Goal: Task Accomplishment & Management: Complete application form

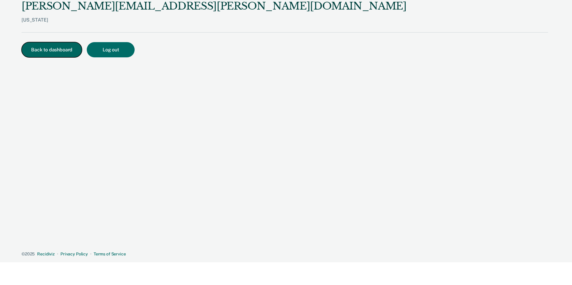
click at [44, 53] on button "Back to dashboard" at bounding box center [52, 49] width 60 height 15
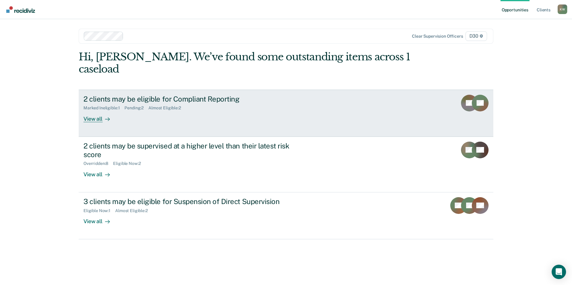
click at [97, 111] on div "View all" at bounding box center [99, 117] width 33 height 12
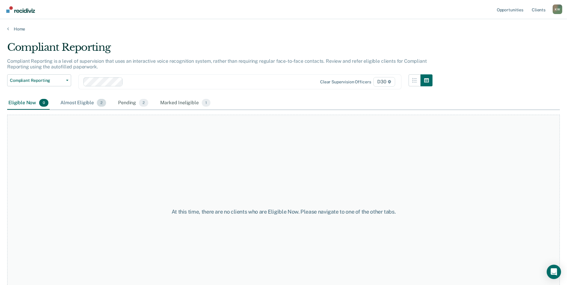
click at [71, 104] on div "Almost Eligible 2" at bounding box center [83, 103] width 48 height 13
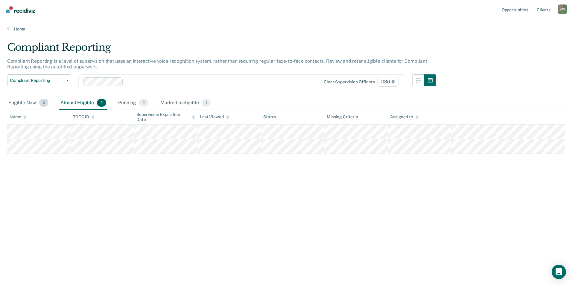
click at [17, 103] on div "Eligible Now 0" at bounding box center [28, 103] width 42 height 13
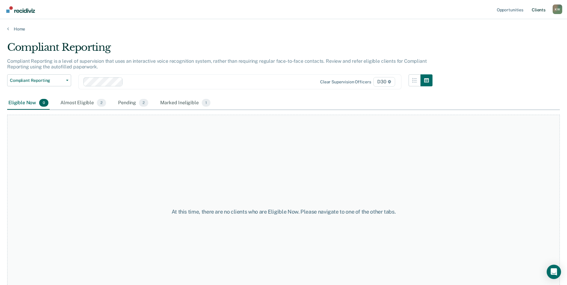
click at [533, 9] on link "Client s" at bounding box center [539, 9] width 16 height 19
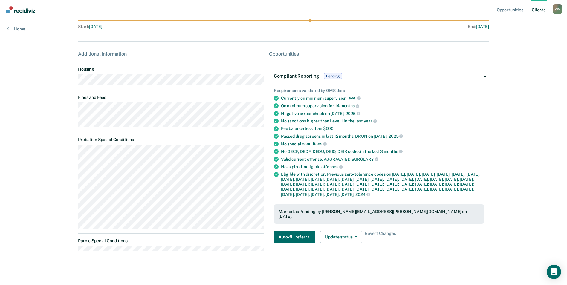
scroll to position [67, 0]
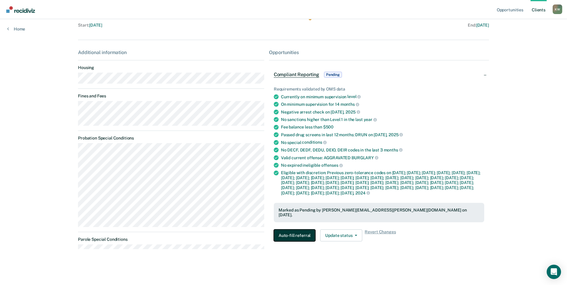
click at [296, 242] on button "Auto-fill referral" at bounding box center [295, 236] width 42 height 12
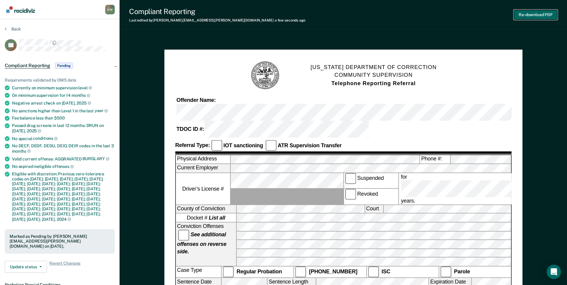
click at [529, 17] on button "Re-download PDF" at bounding box center [536, 15] width 44 height 10
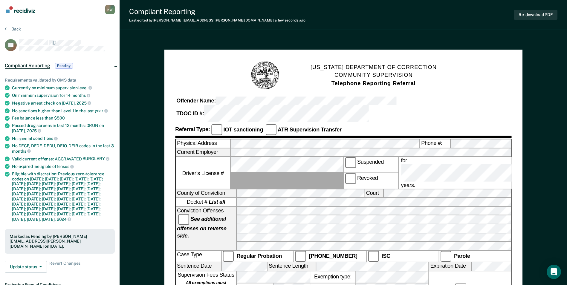
click at [22, 12] on img "Go to Recidiviz Home" at bounding box center [20, 9] width 29 height 7
